Goal: Browse casually: Explore the website without a specific task or goal

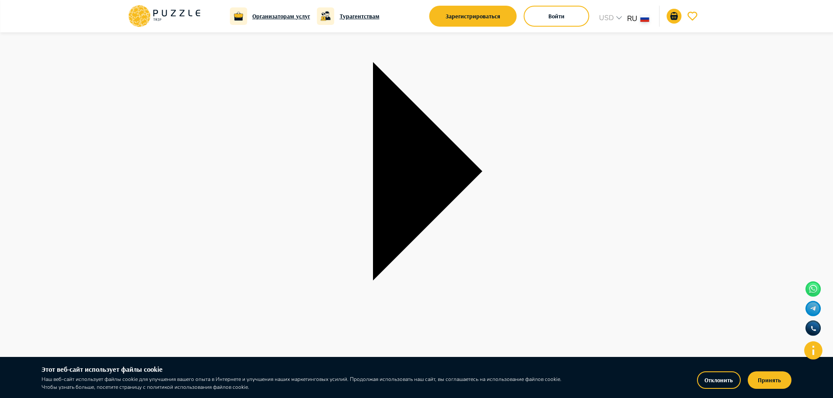
scroll to position [68, 0]
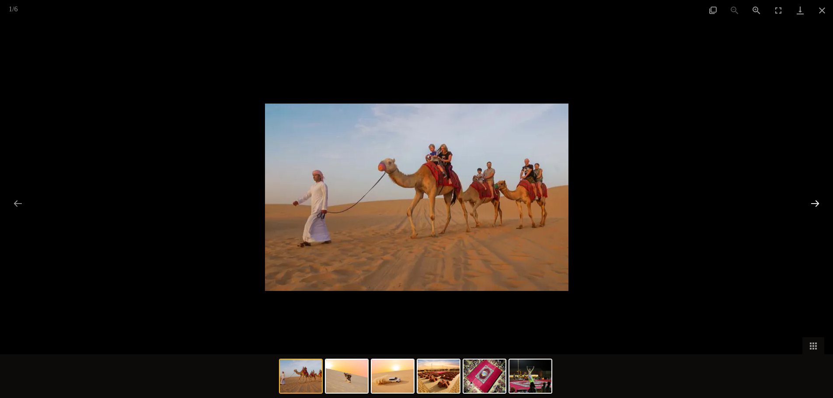
click at [818, 204] on button "Next slide" at bounding box center [815, 203] width 18 height 17
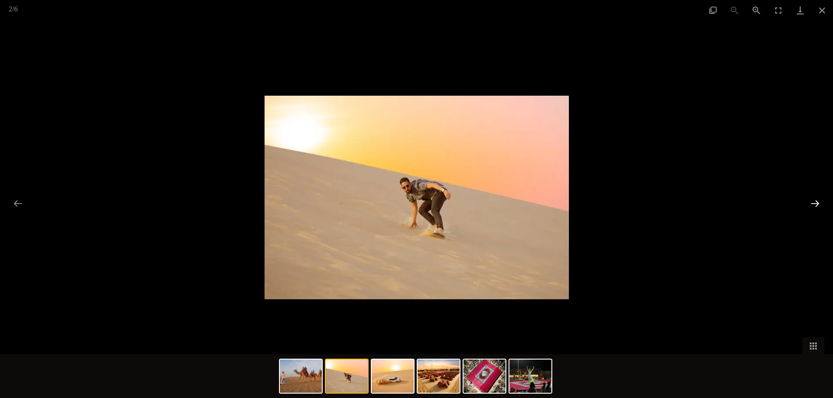
click at [817, 205] on button "Next slide" at bounding box center [815, 203] width 18 height 17
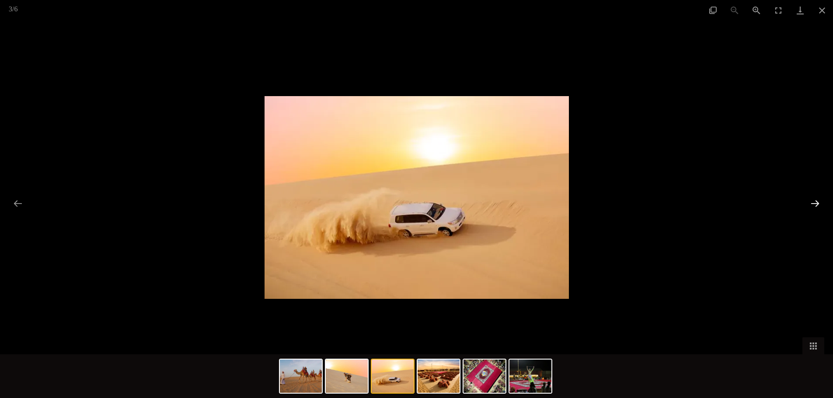
click at [817, 205] on button "Next slide" at bounding box center [815, 203] width 18 height 17
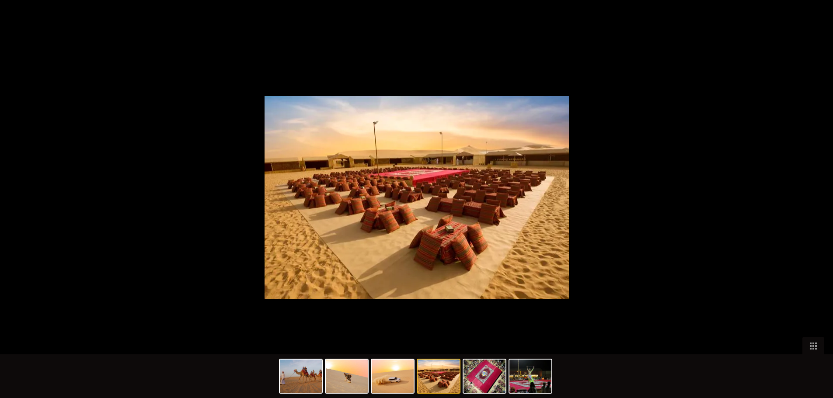
click at [810, 207] on button "Next slide" at bounding box center [819, 203] width 18 height 17
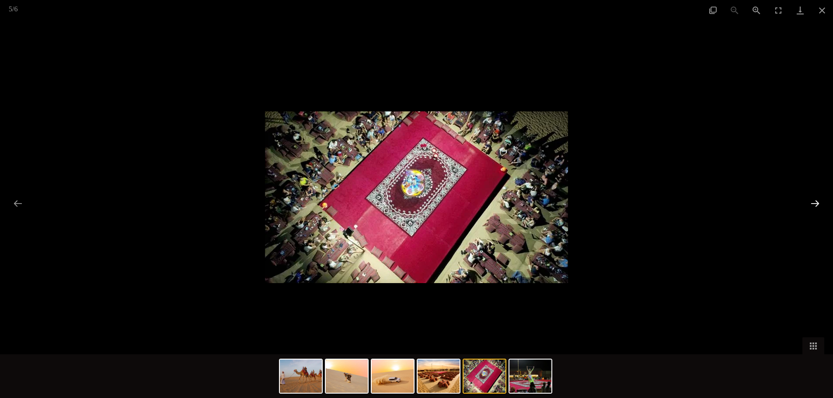
click at [810, 207] on button "Next slide" at bounding box center [815, 203] width 18 height 17
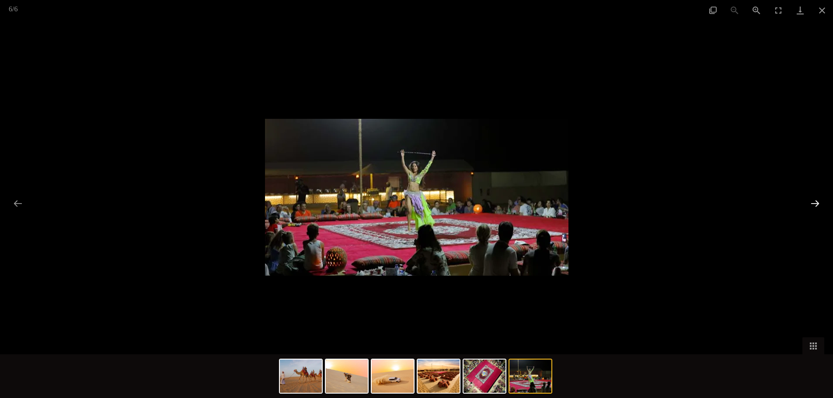
click at [810, 207] on button "Next slide" at bounding box center [815, 203] width 18 height 17
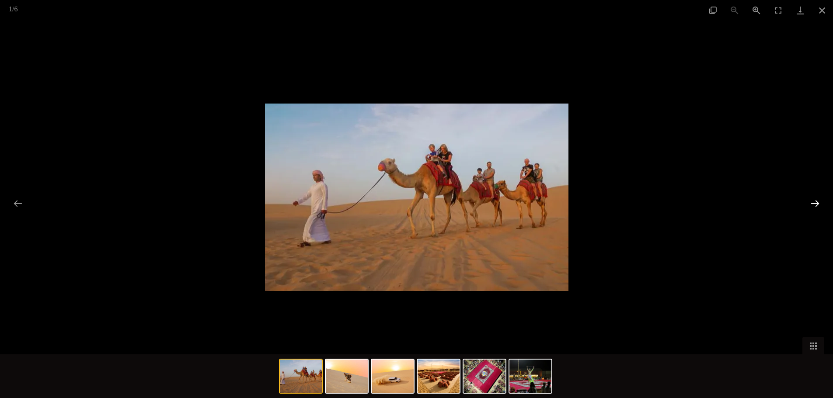
click at [810, 207] on button "Next slide" at bounding box center [815, 203] width 18 height 17
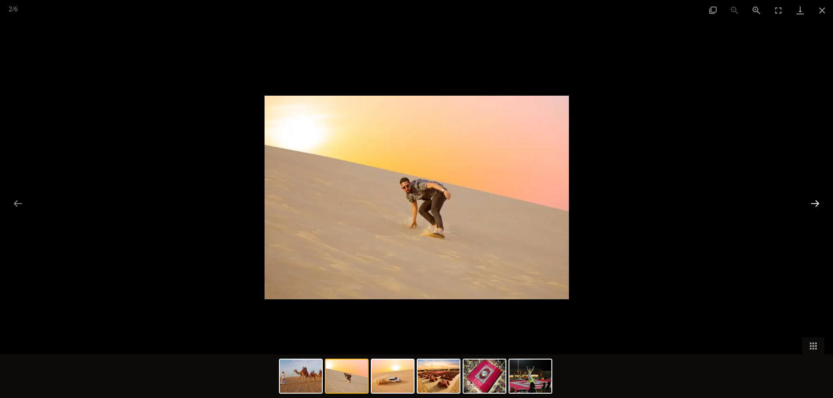
click at [810, 207] on button "Next slide" at bounding box center [815, 203] width 18 height 17
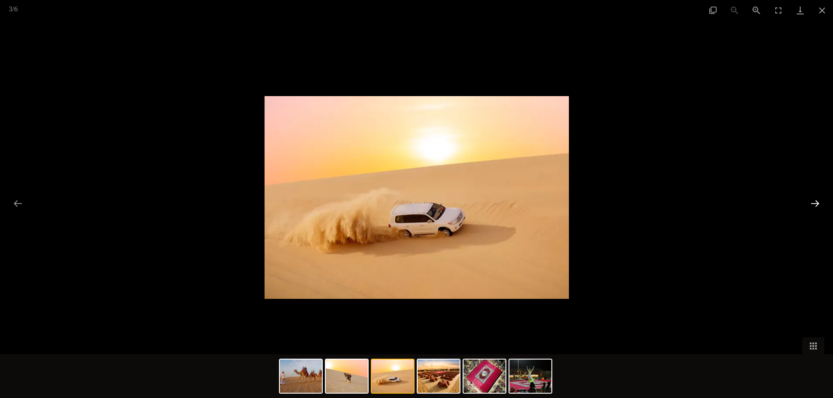
click at [810, 207] on button "Next slide" at bounding box center [815, 203] width 18 height 17
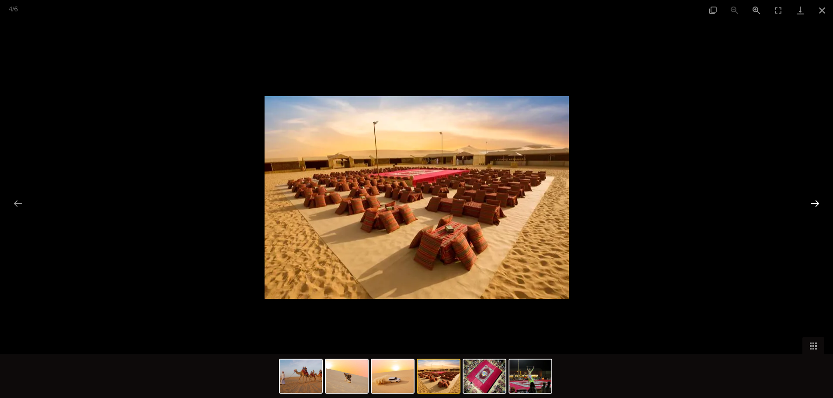
click at [810, 207] on button "Next slide" at bounding box center [815, 203] width 18 height 17
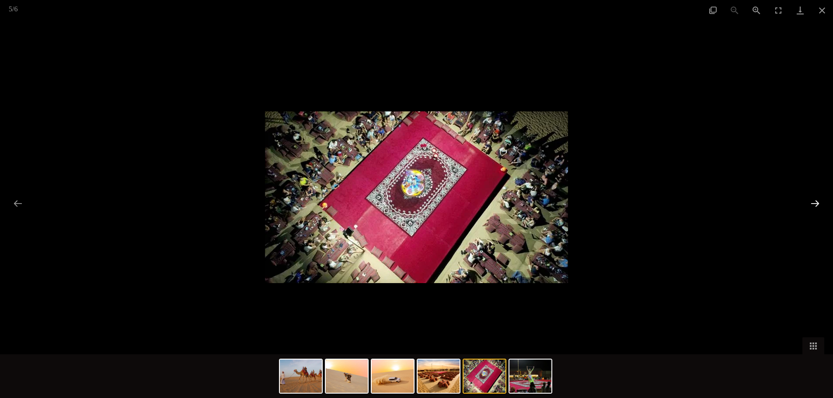
click at [810, 207] on button "Next slide" at bounding box center [815, 203] width 18 height 17
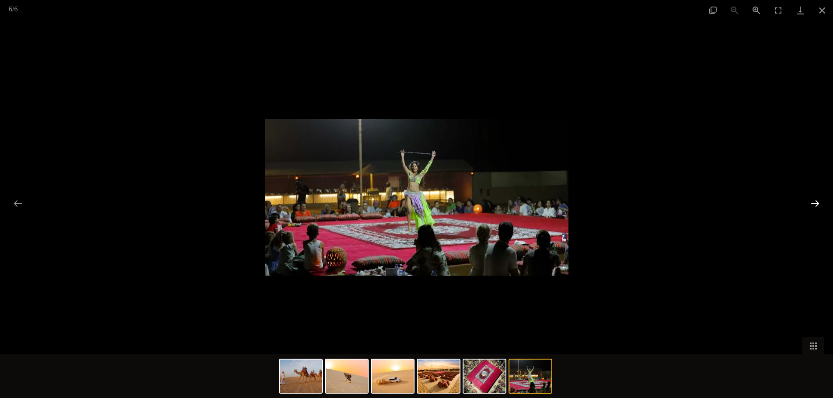
click at [810, 207] on button "Next slide" at bounding box center [815, 203] width 18 height 17
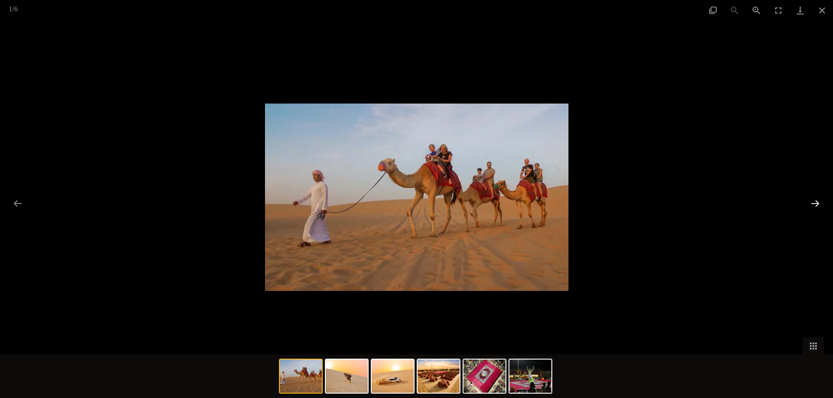
click at [810, 207] on button "Next slide" at bounding box center [815, 203] width 18 height 17
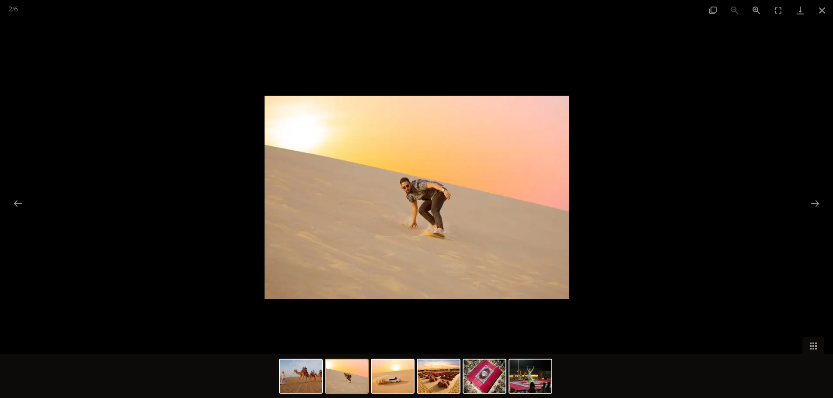
click at [773, 222] on div at bounding box center [416, 199] width 833 height 398
